Goal: Information Seeking & Learning: Learn about a topic

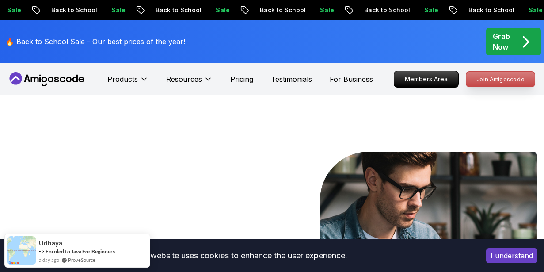
click at [505, 76] on p "Join Amigoscode" at bounding box center [500, 79] width 68 height 15
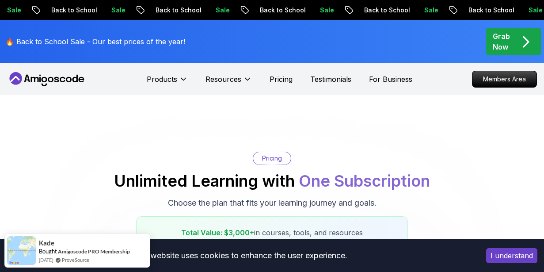
click at [521, 48] on icon "pre-order" at bounding box center [525, 41] width 17 height 17
click at [67, 78] on icon at bounding box center [69, 79] width 6 height 5
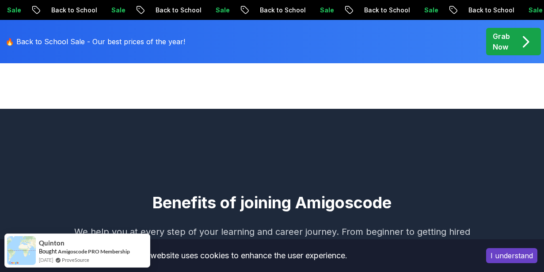
scroll to position [265, 0]
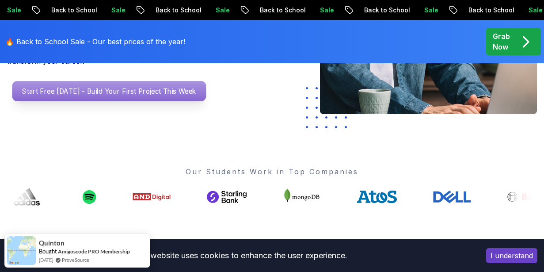
click at [101, 88] on p "Start Free [DATE] - Build Your First Project This Week" at bounding box center [109, 91] width 194 height 20
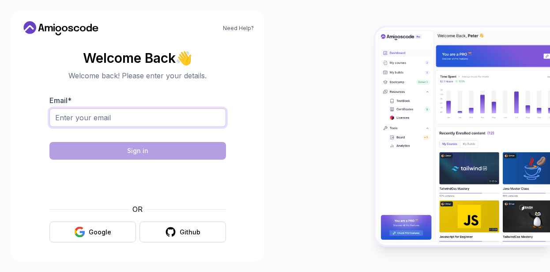
click at [121, 123] on input "Email *" at bounding box center [137, 117] width 177 height 19
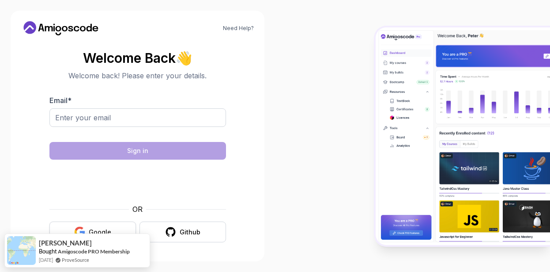
click at [54, 226] on button "Google" at bounding box center [92, 231] width 87 height 21
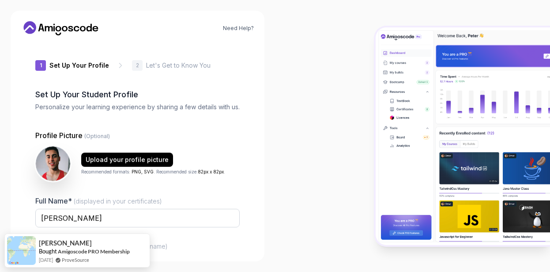
type input "bravebeetle70cf7"
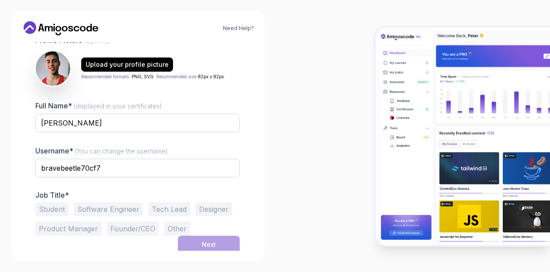
scroll to position [97, 0]
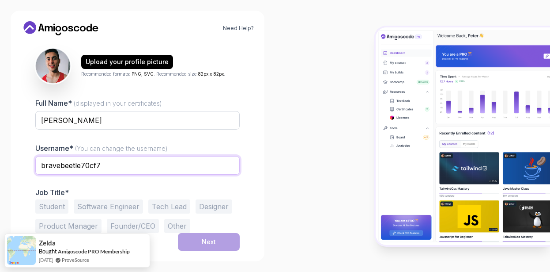
drag, startPoint x: 99, startPoint y: 161, endPoint x: -15, endPoint y: 159, distance: 114.0
click at [0, 159] on html "Need Help? 1 Set Up Your Profile 1 Set Up Your Profile 2 Let's Get to Know You …" at bounding box center [275, 136] width 550 height 272
click at [166, 186] on div "Full Name* (displayed in your certificates) Paulo H. Gouveia Username* (You can…" at bounding box center [137, 165] width 205 height 135
click at [51, 210] on button "Student" at bounding box center [51, 206] width 33 height 14
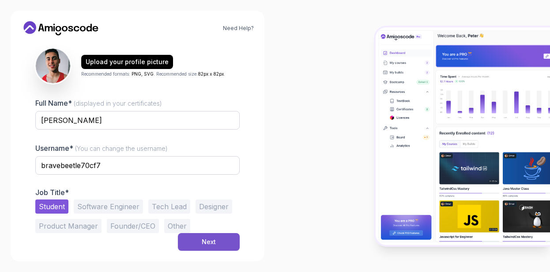
click at [194, 244] on button "Next" at bounding box center [209, 242] width 62 height 18
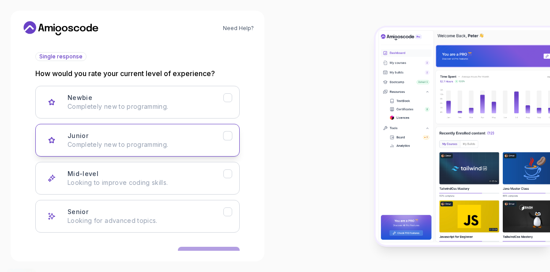
click at [193, 132] on div "Junior Completely new to programming." at bounding box center [146, 140] width 156 height 18
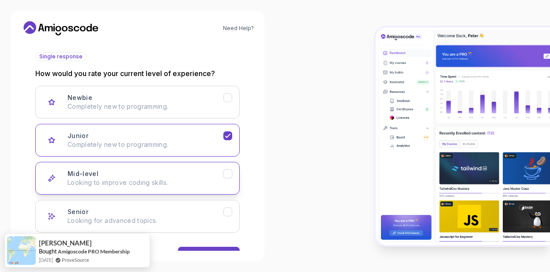
scroll to position [125, 0]
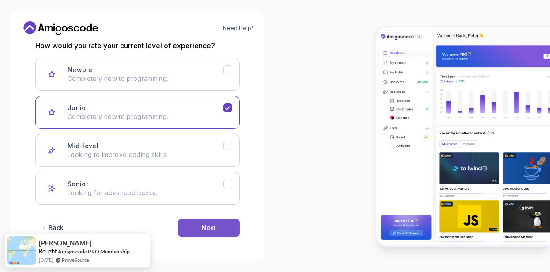
click at [209, 231] on div "Next" at bounding box center [209, 227] width 14 height 9
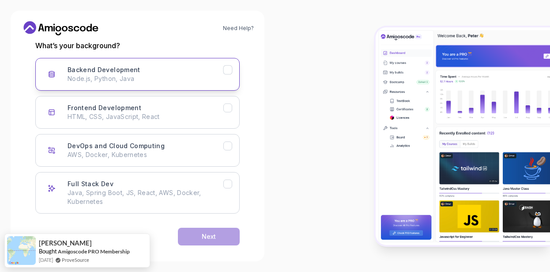
click at [199, 75] on p "Node.js, Python, Java" at bounding box center [146, 78] width 156 height 9
click at [211, 242] on button "Next" at bounding box center [209, 237] width 62 height 18
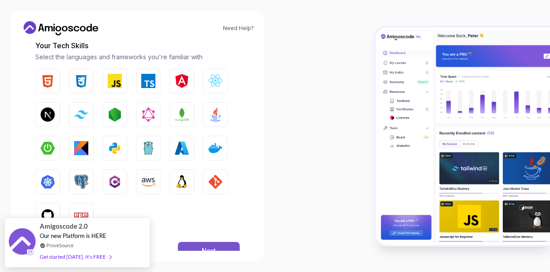
click at [207, 245] on button "Next" at bounding box center [209, 251] width 62 height 18
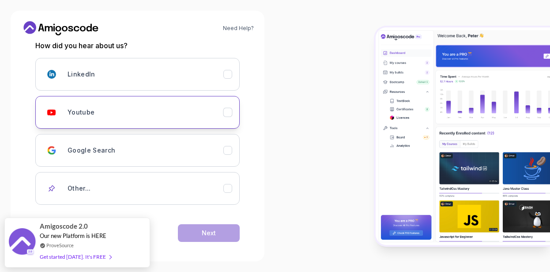
click at [208, 114] on div "Youtube" at bounding box center [146, 112] width 156 height 18
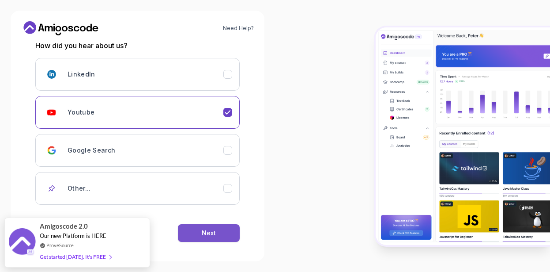
click at [225, 227] on button "Next" at bounding box center [209, 233] width 62 height 18
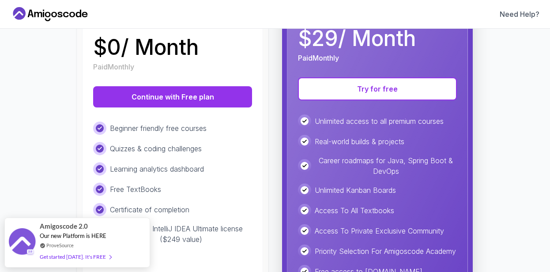
scroll to position [159, 0]
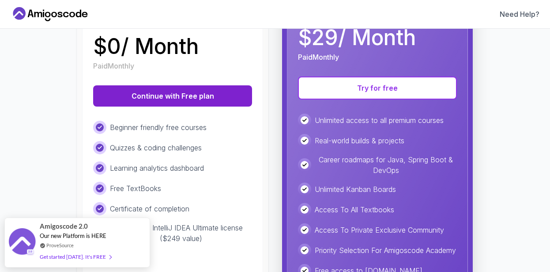
click at [168, 101] on button "Continue with Free plan" at bounding box center [172, 95] width 159 height 21
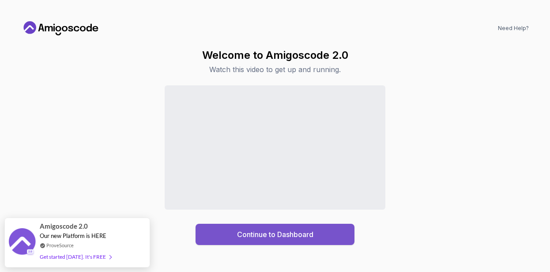
click at [313, 242] on button "Continue to Dashboard" at bounding box center [275, 234] width 159 height 21
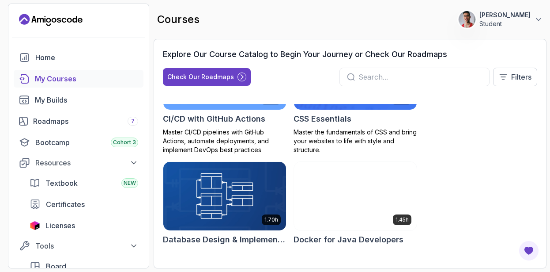
scroll to position [318, 0]
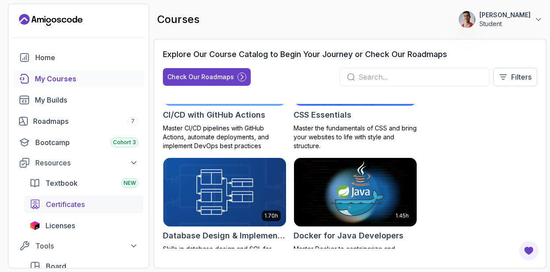
click at [119, 211] on link "Certificates" at bounding box center [83, 204] width 119 height 18
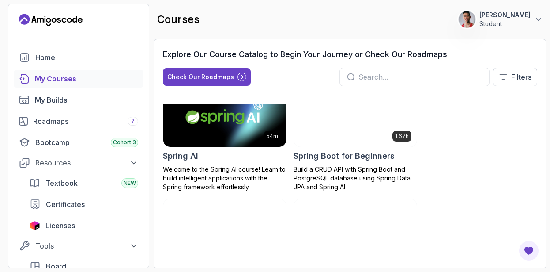
scroll to position [2279, 0]
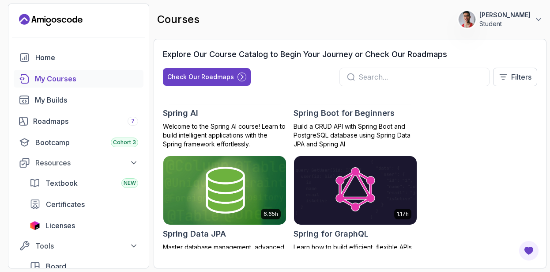
click at [360, 119] on h2 "Spring Boot for Beginners" at bounding box center [344, 113] width 101 height 12
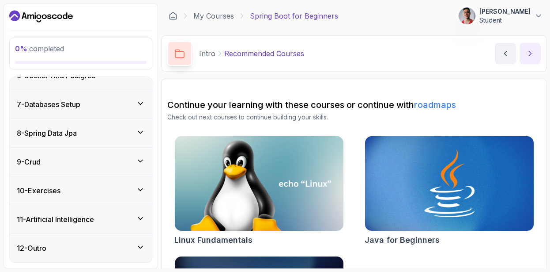
click at [535, 53] on icon "next content" at bounding box center [530, 53] width 9 height 9
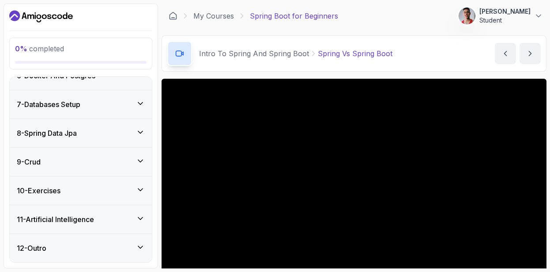
scroll to position [53, 0]
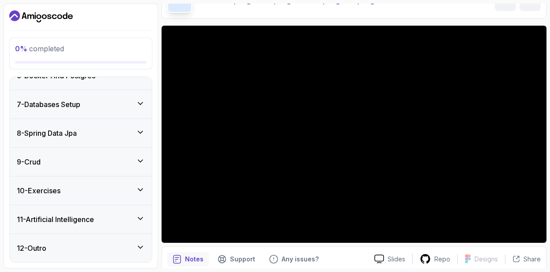
click at [345, 258] on div "Notes Support Any issues?" at bounding box center [267, 259] width 200 height 14
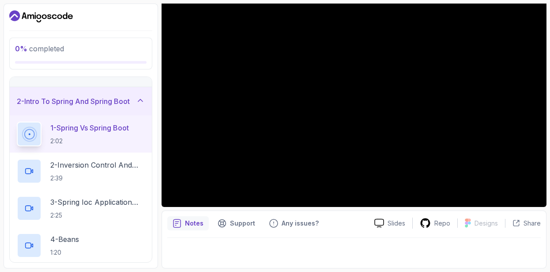
scroll to position [0, 0]
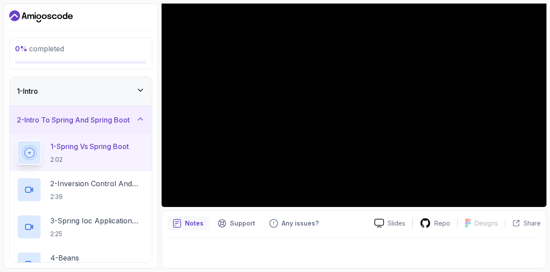
click at [129, 92] on div "1 - Intro" at bounding box center [81, 91] width 128 height 11
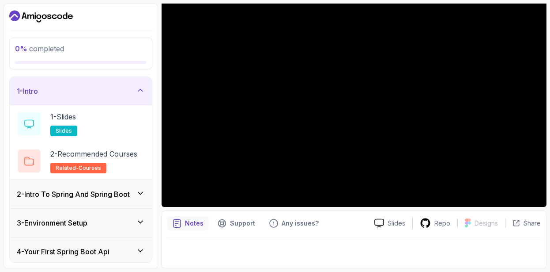
click at [129, 92] on div "1 - Intro" at bounding box center [81, 91] width 128 height 11
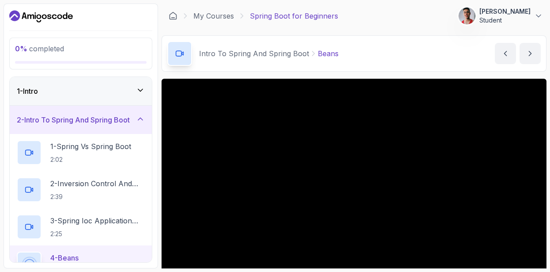
click at [376, 38] on div "Intro To Spring And Spring Boot Beans Beans by nelson" at bounding box center [354, 53] width 385 height 36
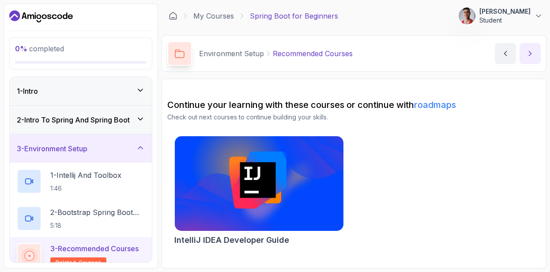
click at [529, 49] on button "next content" at bounding box center [530, 53] width 21 height 21
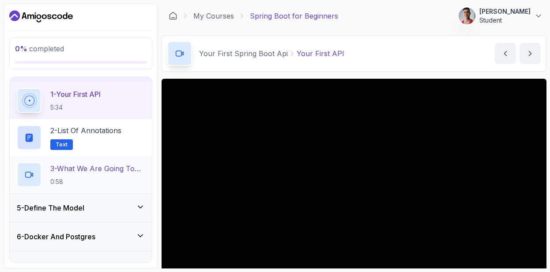
scroll to position [159, 0]
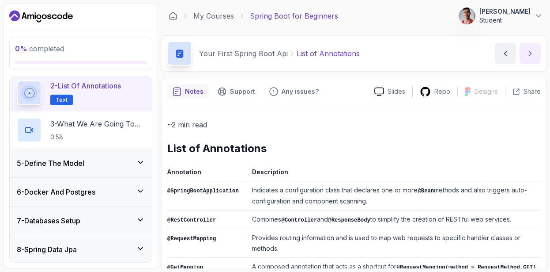
click at [531, 50] on icon "next content" at bounding box center [530, 53] width 9 height 9
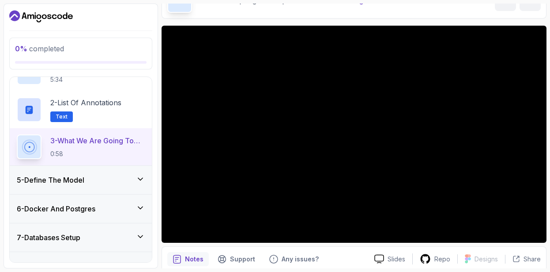
scroll to position [111, 0]
